Goal: Information Seeking & Learning: Learn about a topic

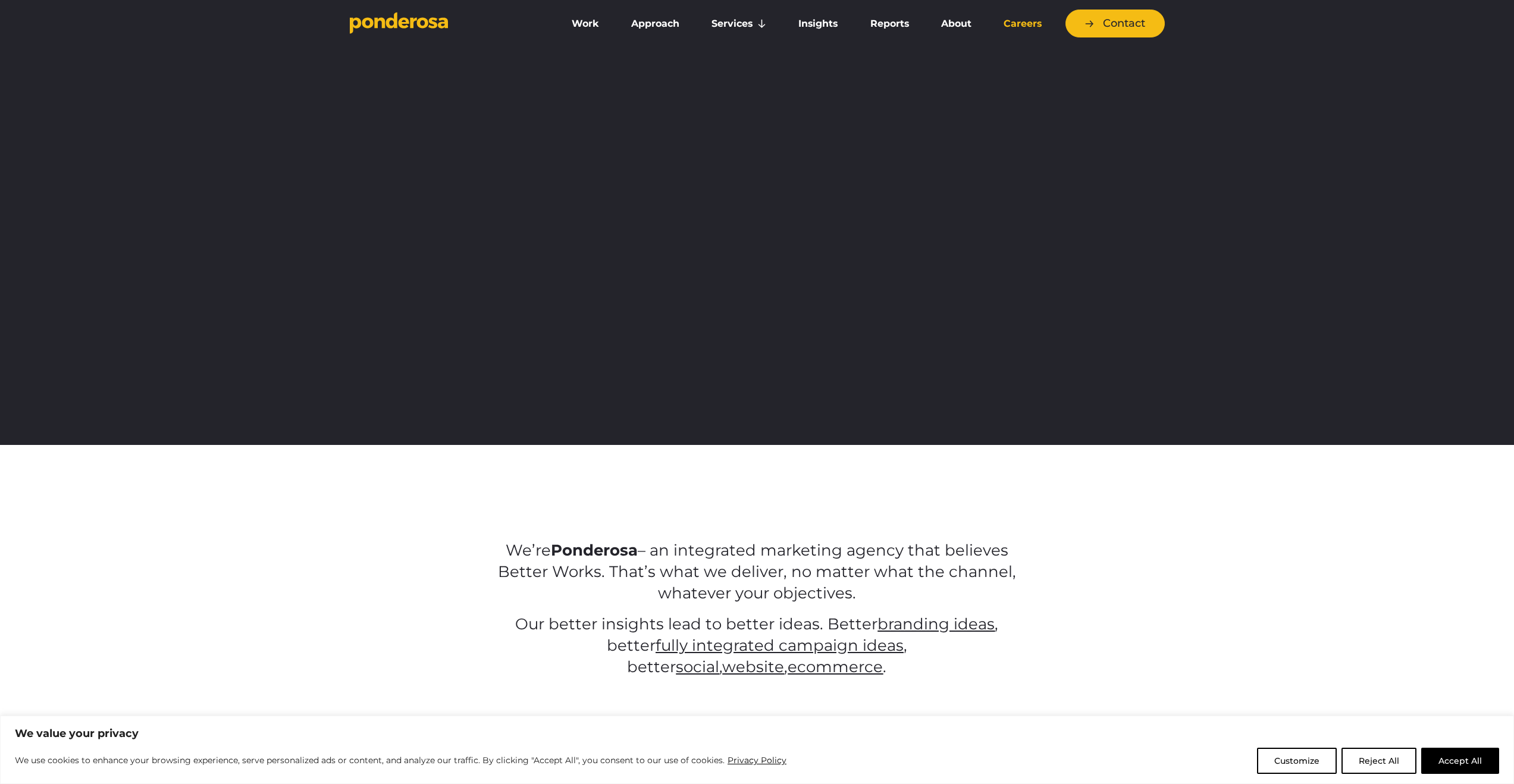
click at [1033, 30] on link "Careers" at bounding box center [1022, 24] width 65 height 25
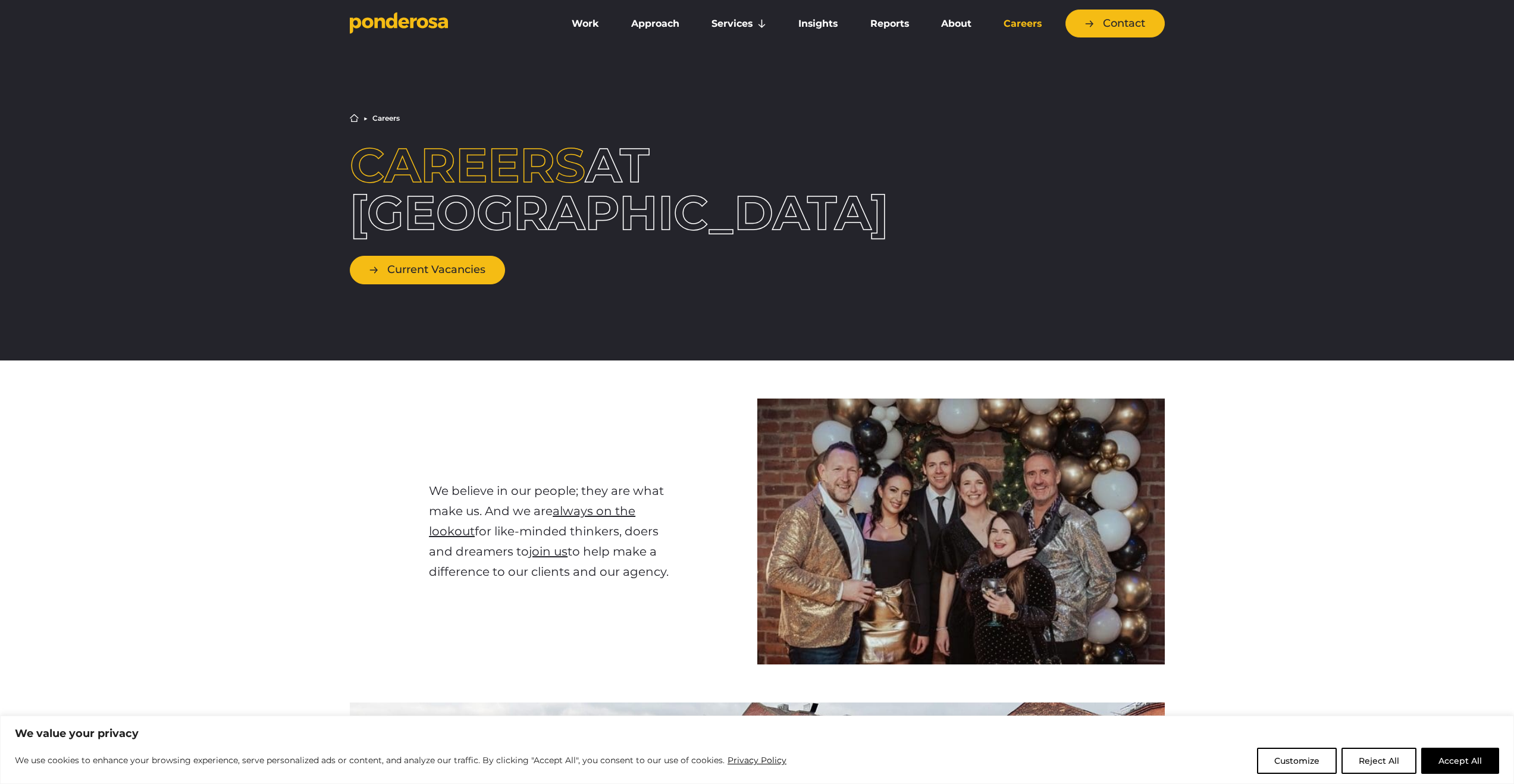
click at [441, 271] on link "Current Vacancies" at bounding box center [428, 270] width 156 height 28
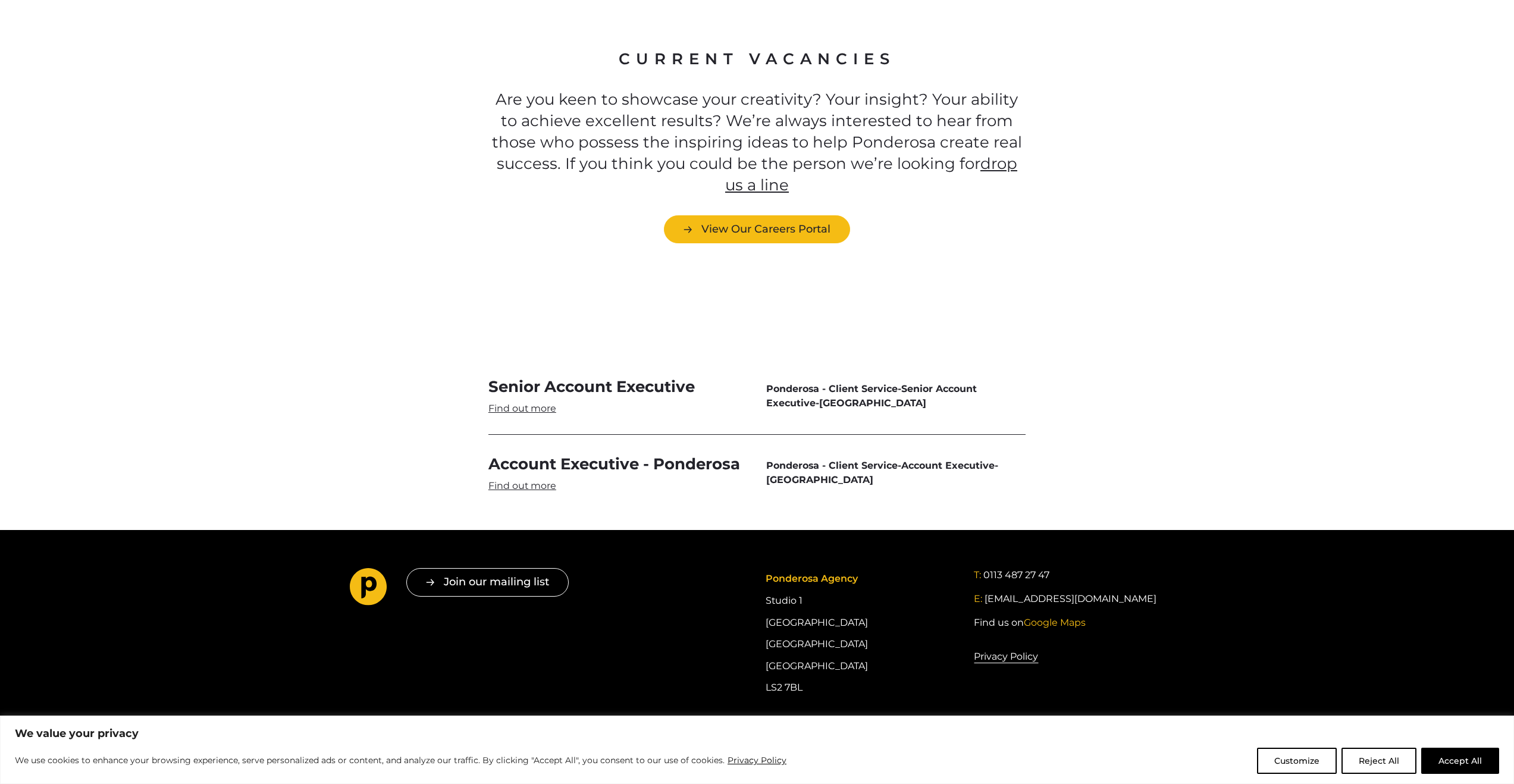
scroll to position [3316, 0]
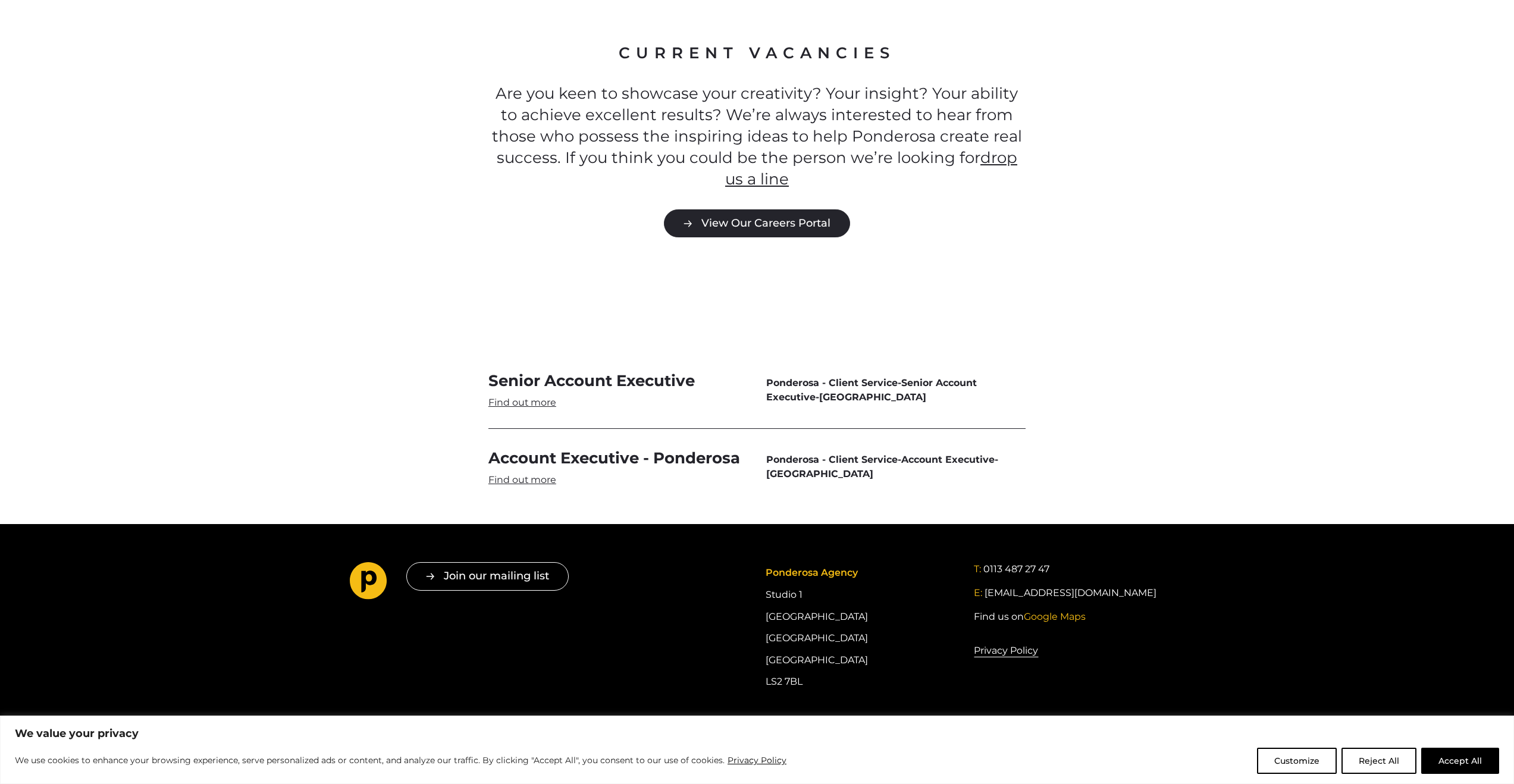
click at [789, 210] on link "View Our Careers Portal" at bounding box center [757, 223] width 186 height 28
click at [239, 364] on div "Senior Account Executive Ponderosa - Client Service - Senior Account Executive …" at bounding box center [757, 419] width 1514 height 135
